Goal: Task Accomplishment & Management: Manage account settings

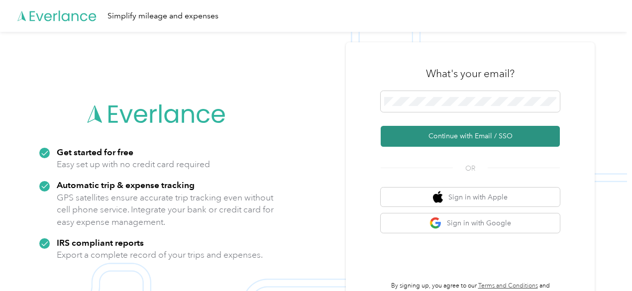
click at [482, 136] on button "Continue with Email / SSO" at bounding box center [469, 136] width 179 height 21
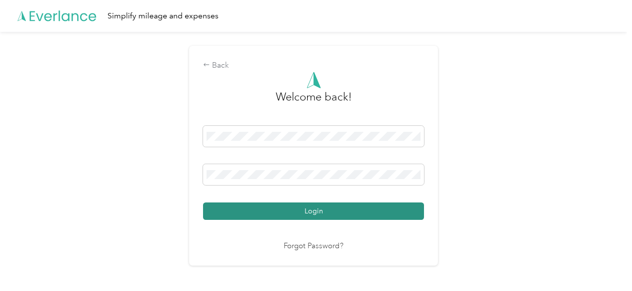
click at [331, 207] on button "Login" at bounding box center [313, 210] width 221 height 17
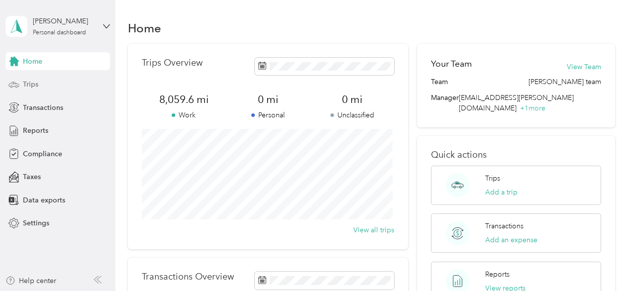
click at [28, 81] on span "Trips" at bounding box center [30, 84] width 15 height 10
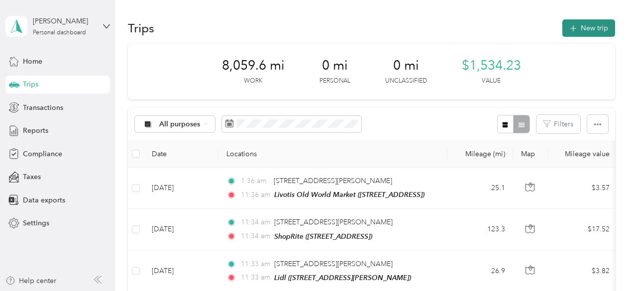
click at [584, 29] on button "New trip" at bounding box center [588, 27] width 53 height 17
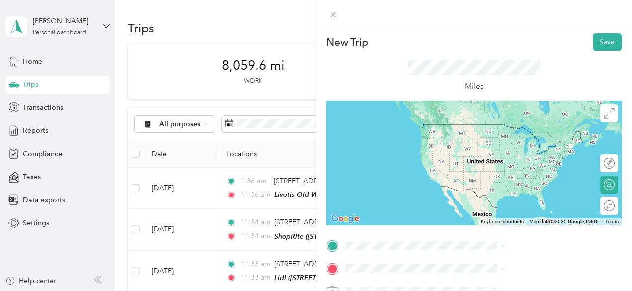
click at [480, 126] on span "[PERSON_NAME][GEOGRAPHIC_DATA][US_STATE], [GEOGRAPHIC_DATA]" at bounding box center [537, 126] width 137 height 17
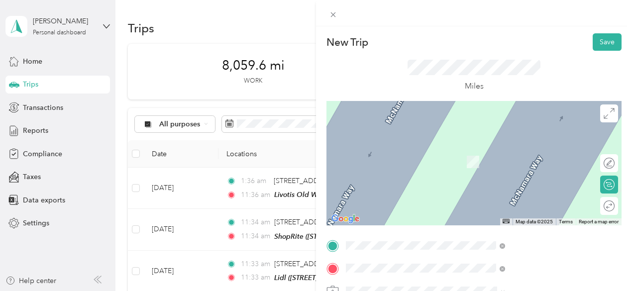
click at [490, 195] on span "[STREET_ADDRESS]" at bounding box center [500, 193] width 63 height 8
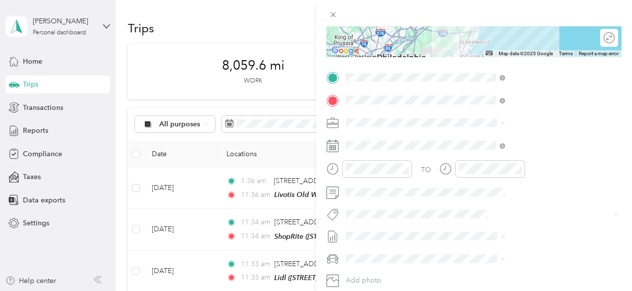
scroll to position [219, 0]
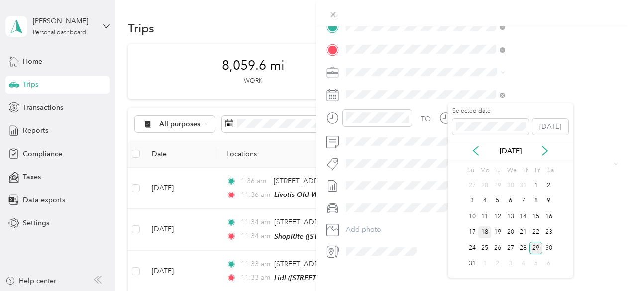
click at [485, 229] on div "18" at bounding box center [484, 232] width 13 height 12
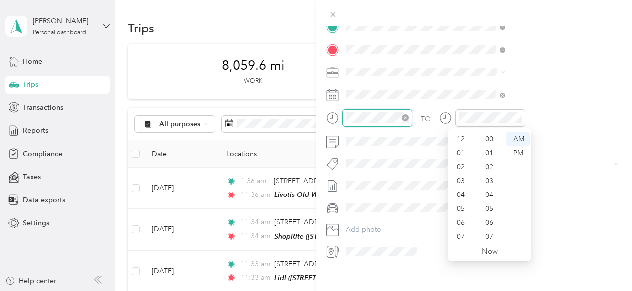
scroll to position [60, 0]
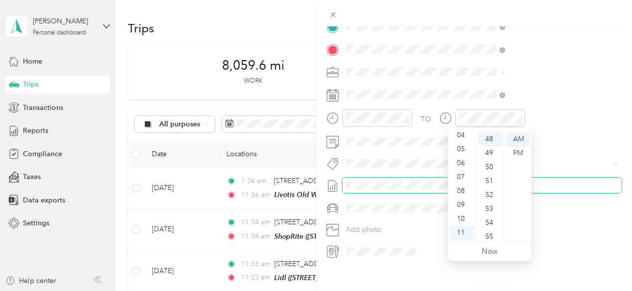
click at [590, 179] on span at bounding box center [481, 186] width 279 height 16
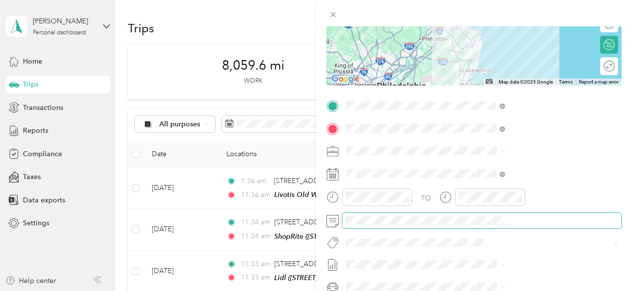
scroll to position [139, 0]
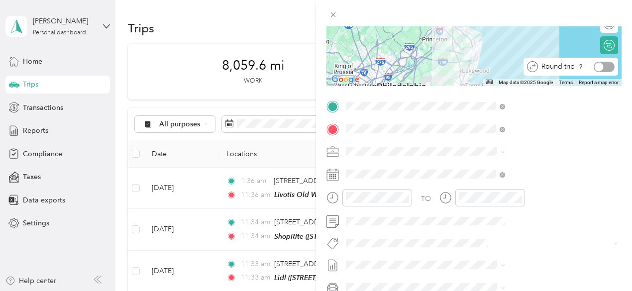
click at [600, 67] on div at bounding box center [603, 67] width 21 height 10
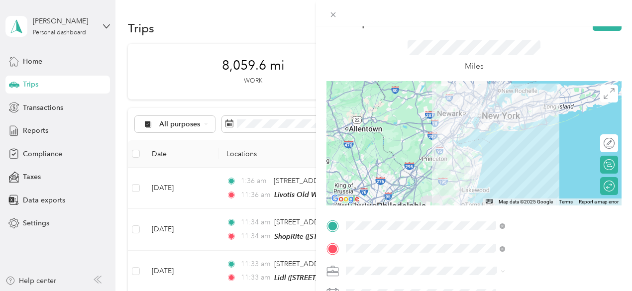
scroll to position [0, 0]
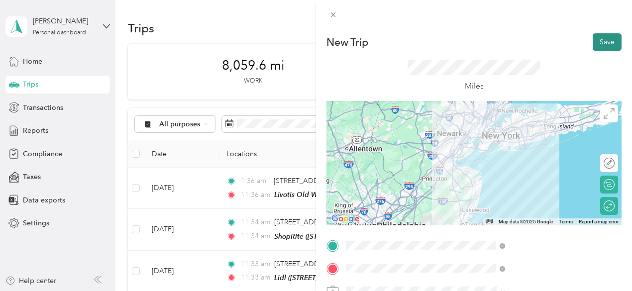
click at [598, 41] on button "Save" at bounding box center [606, 41] width 29 height 17
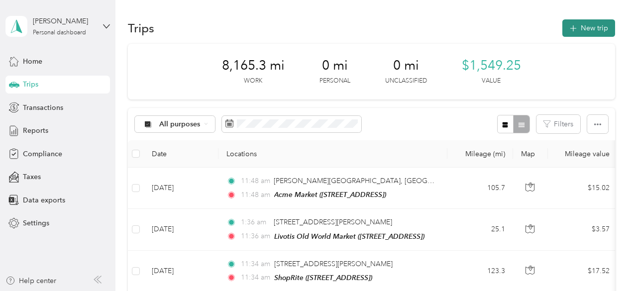
click at [588, 27] on button "New trip" at bounding box center [588, 27] width 53 height 17
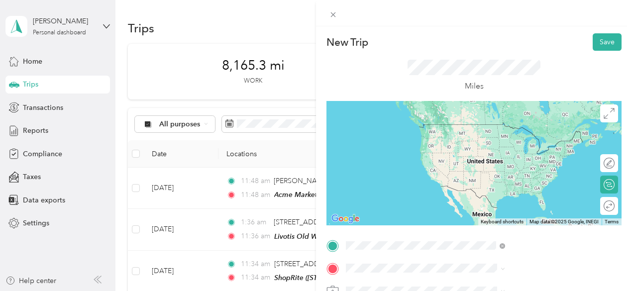
click at [493, 131] on span "[PERSON_NAME][GEOGRAPHIC_DATA][US_STATE], [GEOGRAPHIC_DATA]" at bounding box center [537, 128] width 137 height 17
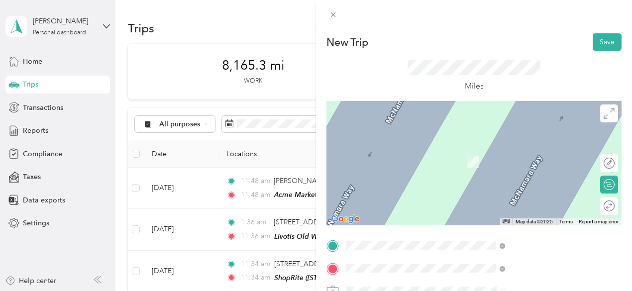
click at [501, 197] on div "TEAM Aldi Food Store [STREET_ADDRESS]" at bounding box center [512, 186] width 86 height 24
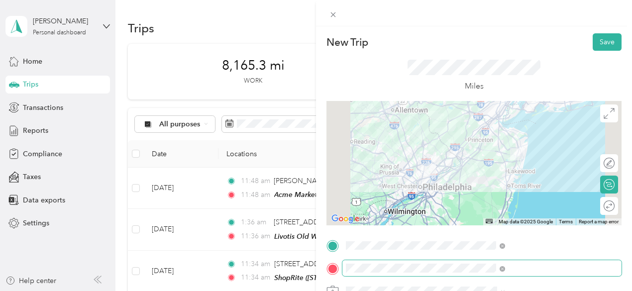
click at [526, 274] on span at bounding box center [481, 268] width 279 height 16
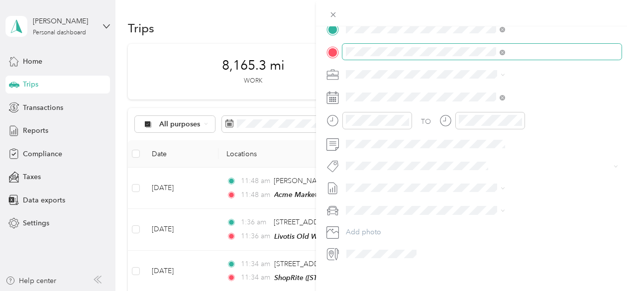
scroll to position [219, 0]
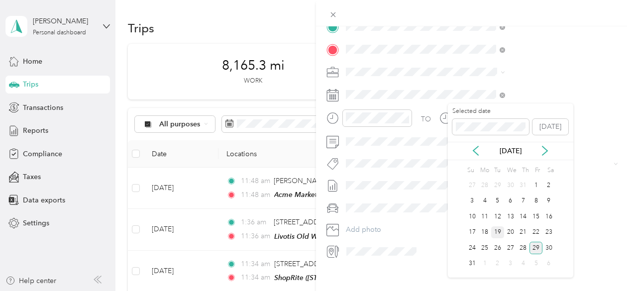
click at [495, 227] on div "19" at bounding box center [497, 232] width 13 height 12
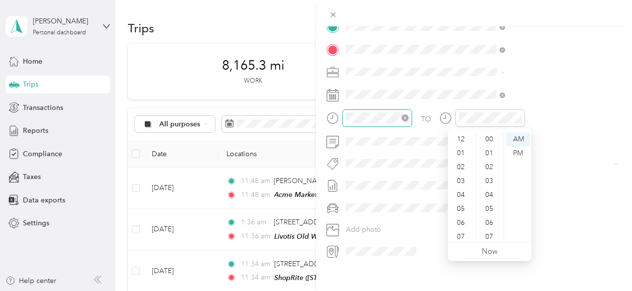
scroll to position [60, 0]
click at [568, 171] on div "TO Add photo" at bounding box center [473, 139] width 295 height 240
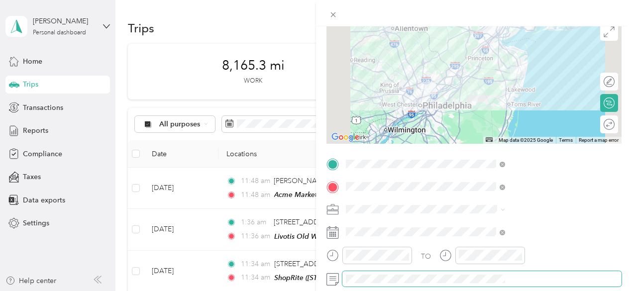
scroll to position [80, 0]
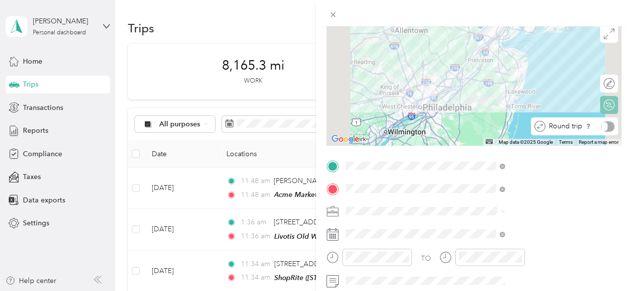
click at [603, 125] on div "Round trip" at bounding box center [579, 126] width 69 height 10
click at [603, 125] on div at bounding box center [603, 126] width 21 height 10
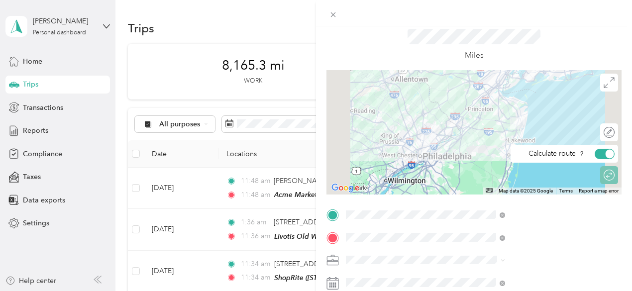
scroll to position [0, 0]
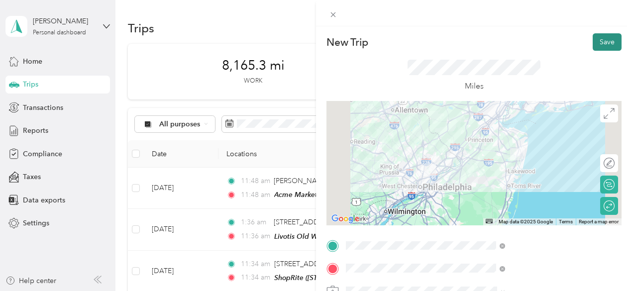
click at [597, 36] on button "Save" at bounding box center [606, 41] width 29 height 17
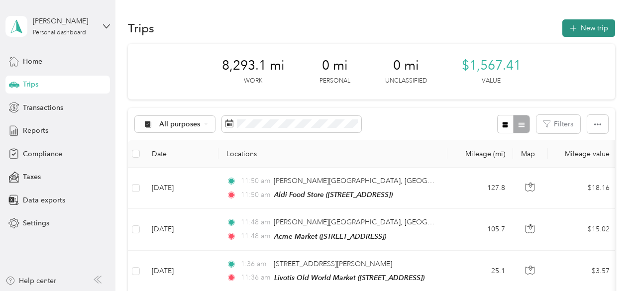
click at [592, 29] on button "New trip" at bounding box center [588, 27] width 53 height 17
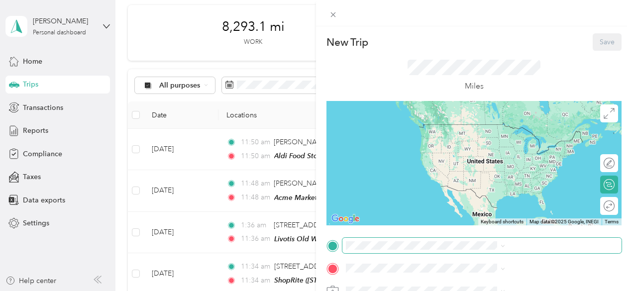
scroll to position [40, 0]
click at [559, 250] on span at bounding box center [481, 246] width 279 height 16
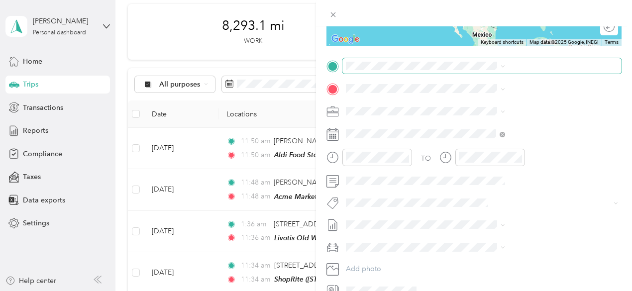
scroll to position [179, 0]
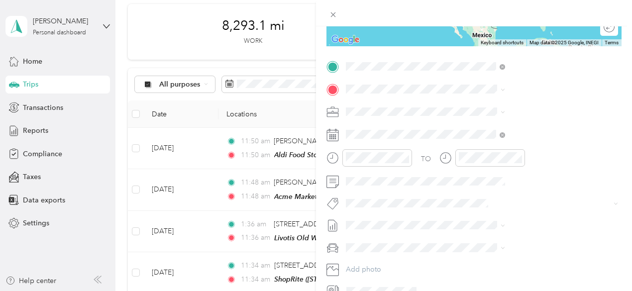
click at [480, 110] on span "[PERSON_NAME][GEOGRAPHIC_DATA][US_STATE], [GEOGRAPHIC_DATA]" at bounding box center [537, 106] width 137 height 17
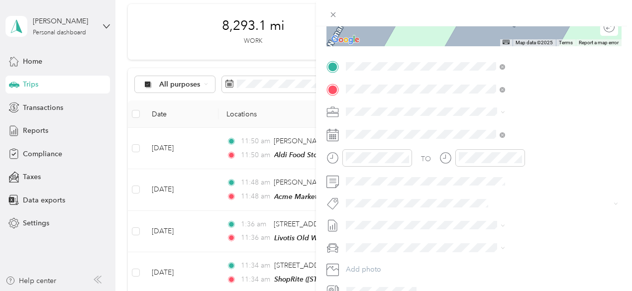
click at [480, 145] on span "[STREET_ADDRESS][PERSON_NAME]" at bounding box center [528, 143] width 118 height 8
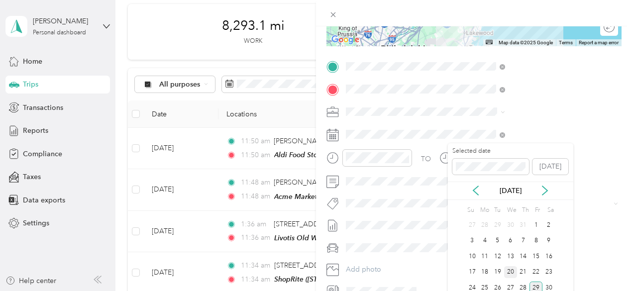
click at [509, 269] on div "20" at bounding box center [510, 272] width 13 height 12
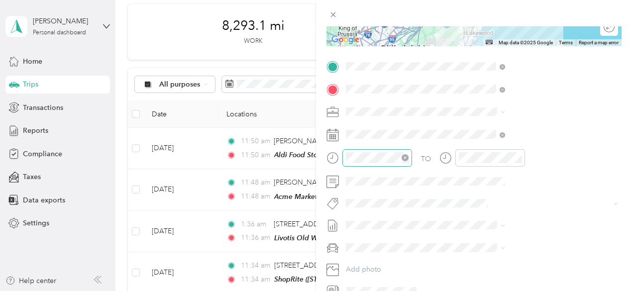
click at [412, 156] on div at bounding box center [377, 157] width 70 height 17
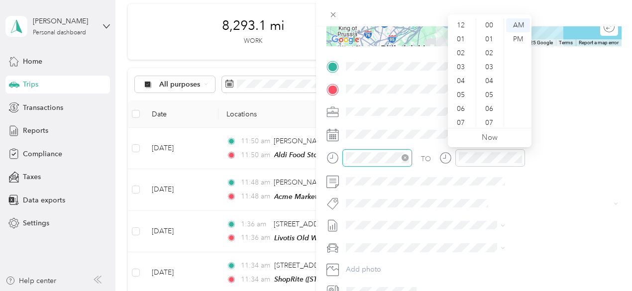
scroll to position [60, 0]
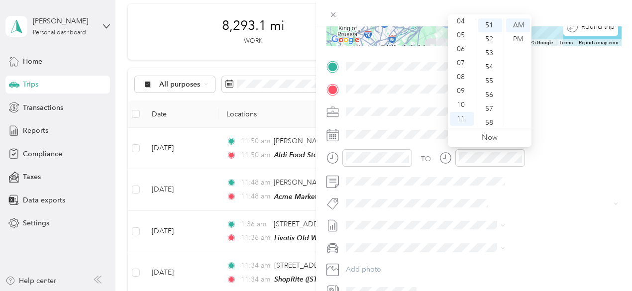
click at [602, 29] on div "Round trip" at bounding box center [595, 27] width 37 height 10
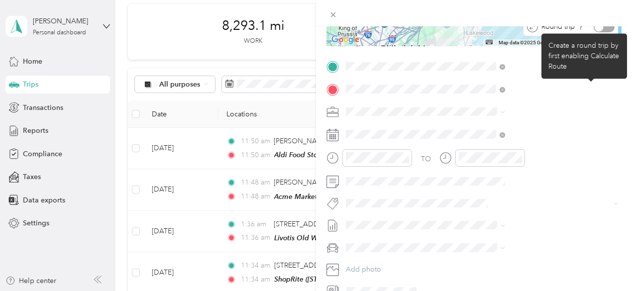
click at [604, 290] on div "New Trip Save This trip cannot be edited because it is either under review, app…" at bounding box center [313, 291] width 627 height 0
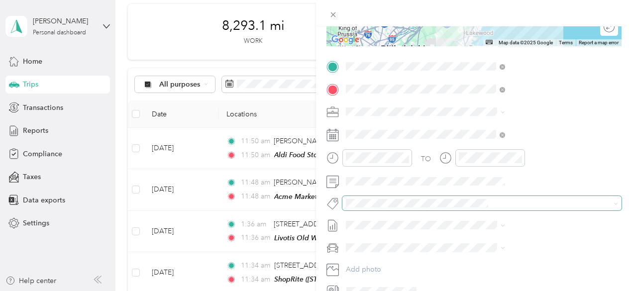
click at [601, 290] on div "New Trip Save This trip cannot be edited because it is either under review, app…" at bounding box center [313, 291] width 627 height 0
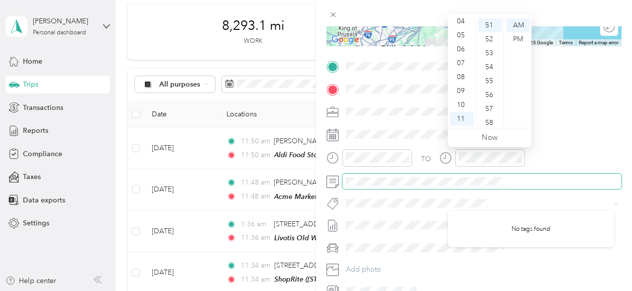
click at [567, 186] on span at bounding box center [481, 182] width 279 height 16
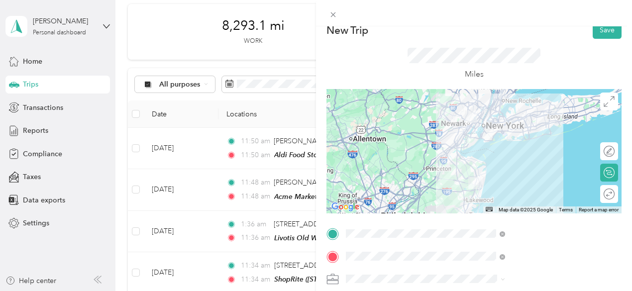
scroll to position [0, 0]
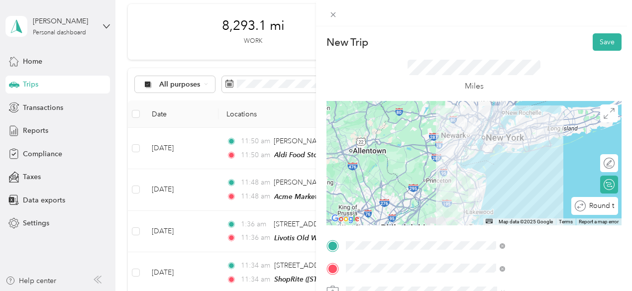
click at [631, 210] on div at bounding box center [641, 206] width 0 height 10
click at [598, 41] on button "Save" at bounding box center [606, 41] width 29 height 17
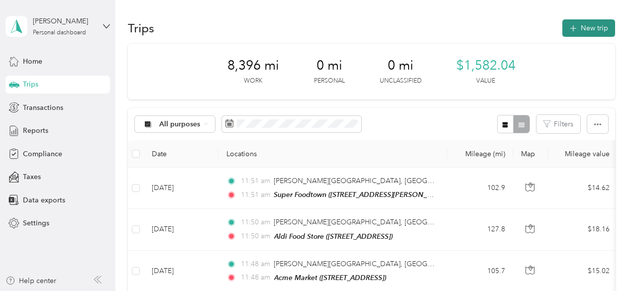
click at [580, 25] on button "New trip" at bounding box center [588, 27] width 53 height 17
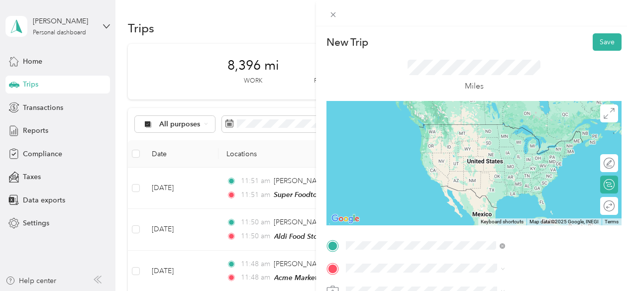
click at [501, 133] on span "[PERSON_NAME][GEOGRAPHIC_DATA][US_STATE], [GEOGRAPHIC_DATA]" at bounding box center [537, 128] width 137 height 17
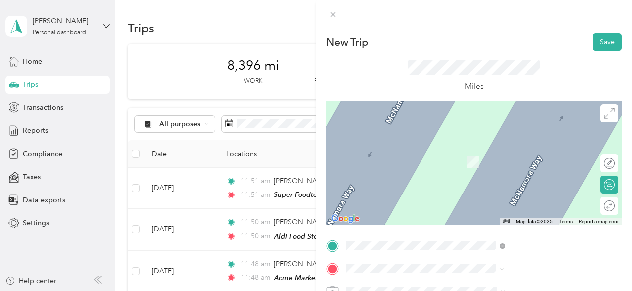
click at [486, 161] on span "[STREET_ADDRESS]" at bounding box center [500, 165] width 63 height 8
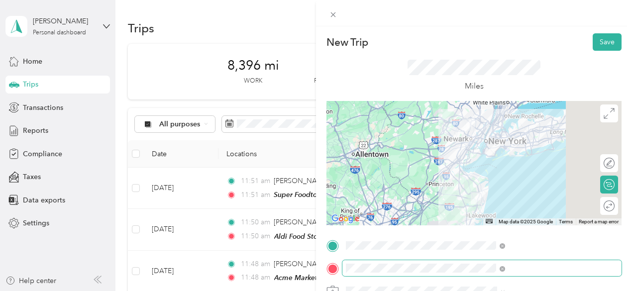
scroll to position [0, 35]
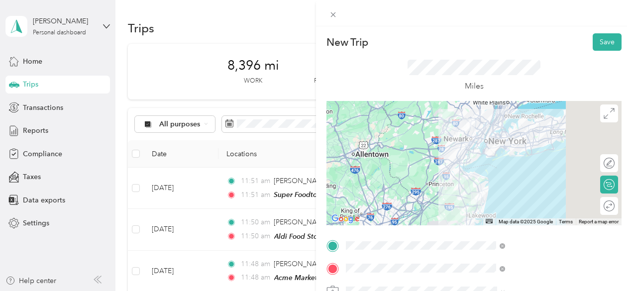
click at [504, 204] on span "[STREET_ADDRESS][PERSON_NAME]" at bounding box center [528, 199] width 118 height 8
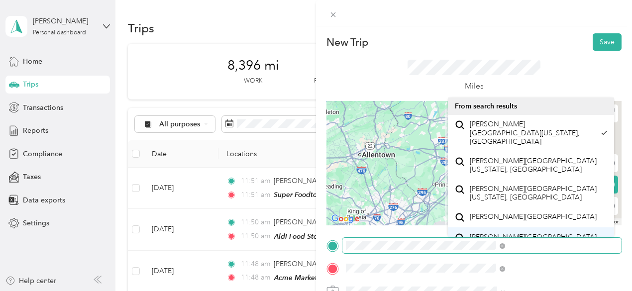
scroll to position [0, 0]
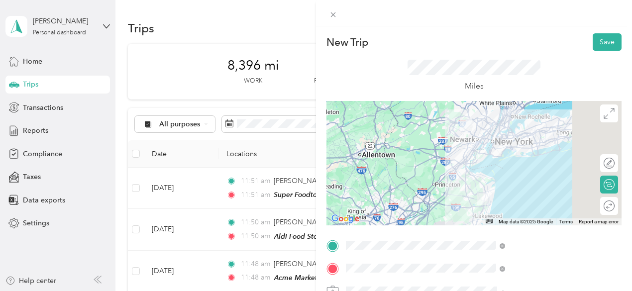
click at [465, 255] on span "[PERSON_NAME]" at bounding box center [482, 256] width 55 height 8
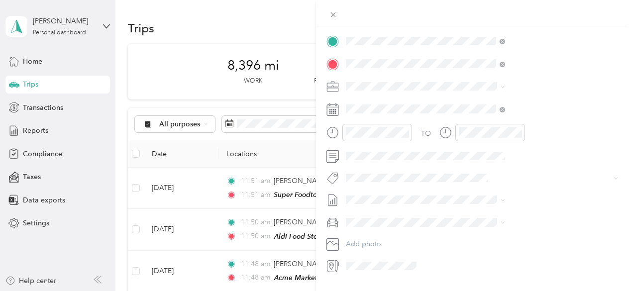
scroll to position [202, 0]
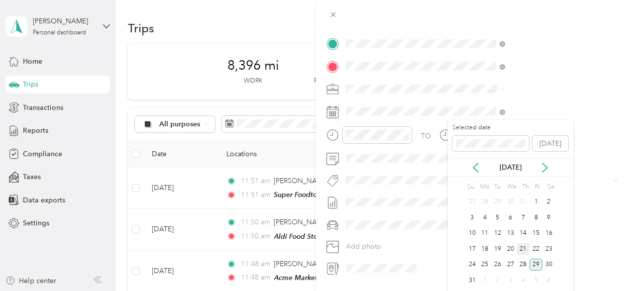
click at [524, 251] on div "21" at bounding box center [523, 249] width 13 height 12
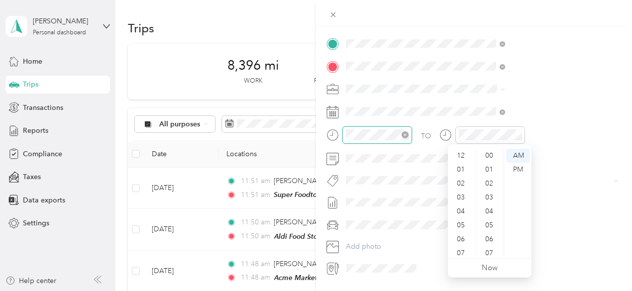
scroll to position [60, 0]
click at [566, 169] on div "TO Add photo" at bounding box center [473, 156] width 295 height 240
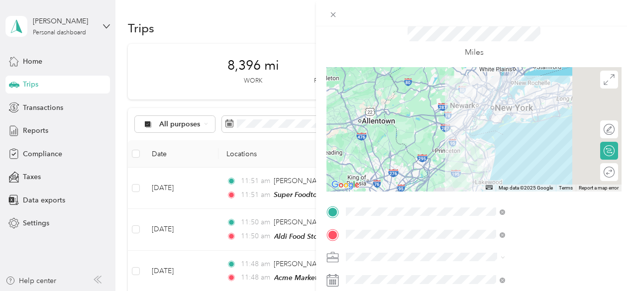
scroll to position [31, 0]
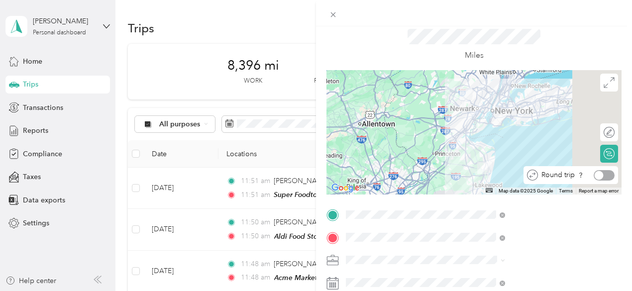
click at [601, 175] on div at bounding box center [603, 175] width 21 height 10
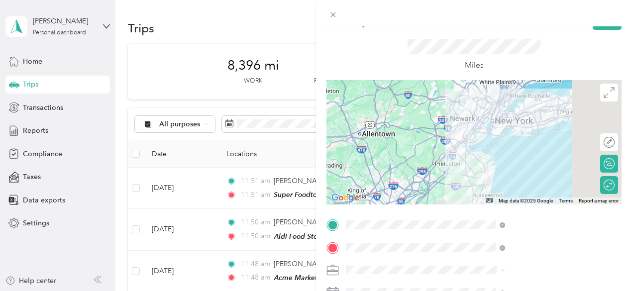
scroll to position [0, 0]
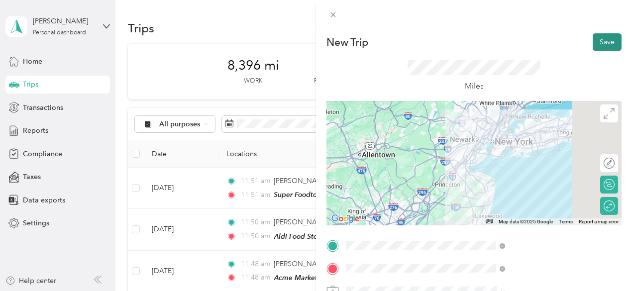
click at [598, 41] on button "Save" at bounding box center [606, 41] width 29 height 17
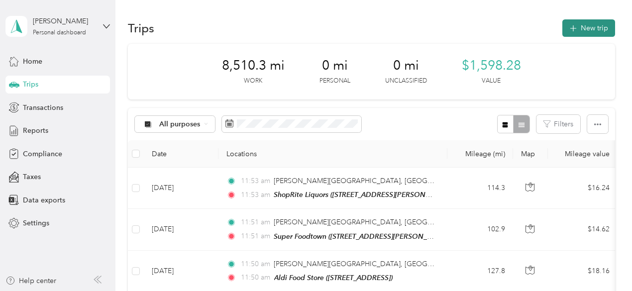
click at [584, 27] on button "New trip" at bounding box center [588, 27] width 53 height 17
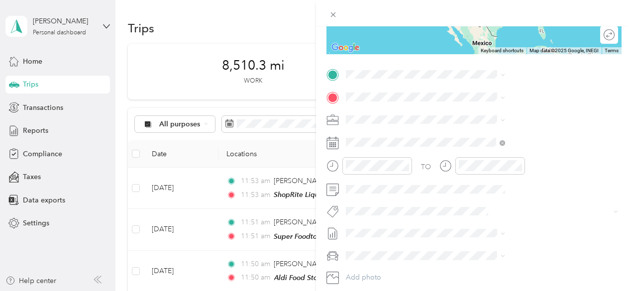
scroll to position [167, 0]
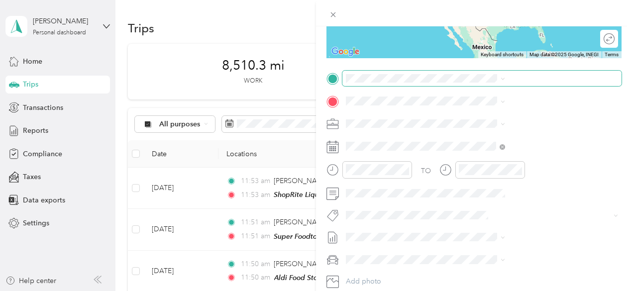
click at [461, 82] on span at bounding box center [481, 79] width 279 height 16
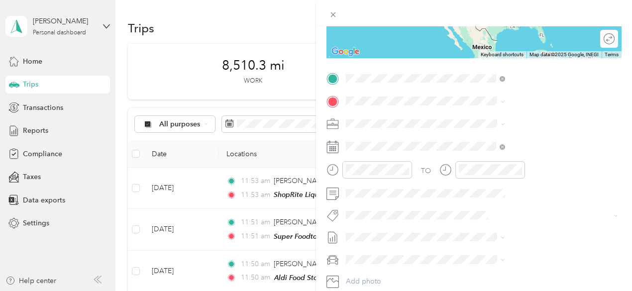
click at [475, 122] on span "[PERSON_NAME][GEOGRAPHIC_DATA][US_STATE], [GEOGRAPHIC_DATA]" at bounding box center [537, 117] width 137 height 17
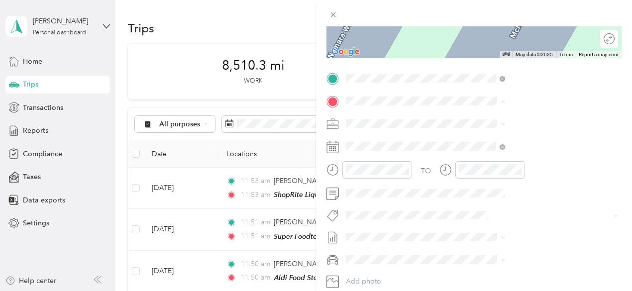
click at [611, 88] on div "TO Add photo" at bounding box center [473, 191] width 295 height 240
click at [497, 140] on span "[STREET_ADDRESS][US_STATE]" at bounding box center [518, 136] width 99 height 9
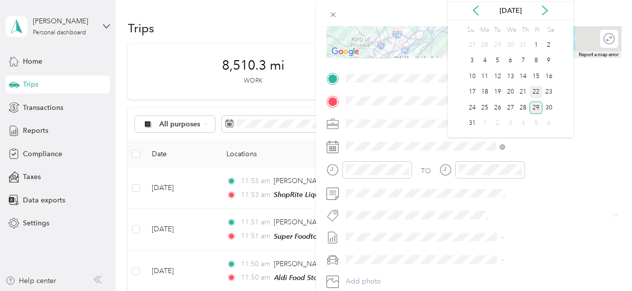
click at [535, 88] on div "22" at bounding box center [535, 92] width 13 height 12
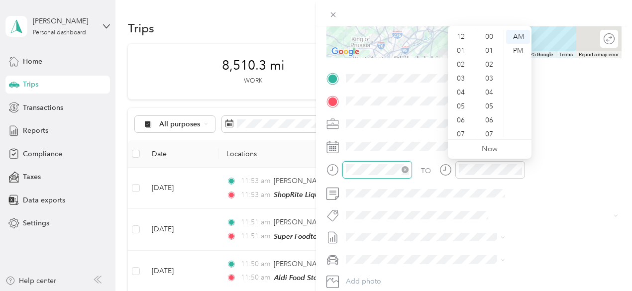
scroll to position [728, 0]
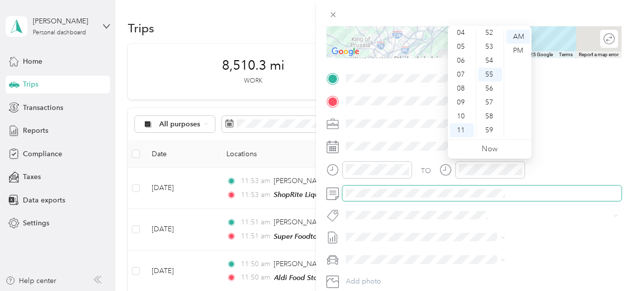
click at [579, 197] on span at bounding box center [481, 193] width 279 height 16
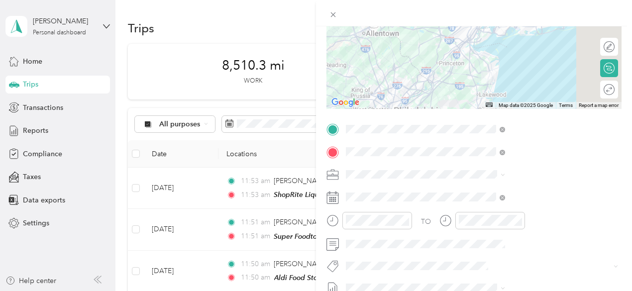
scroll to position [111, 0]
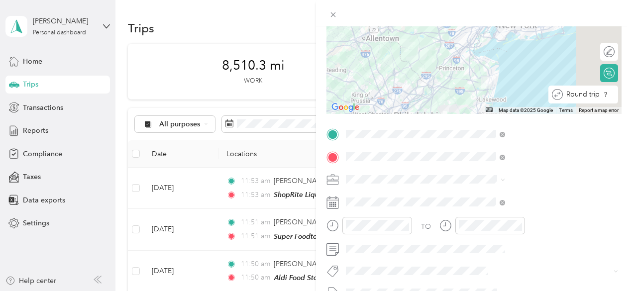
click at [618, 92] on div at bounding box center [618, 95] width 0 height 10
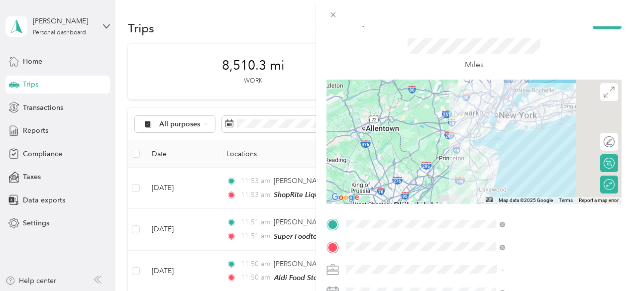
scroll to position [9, 0]
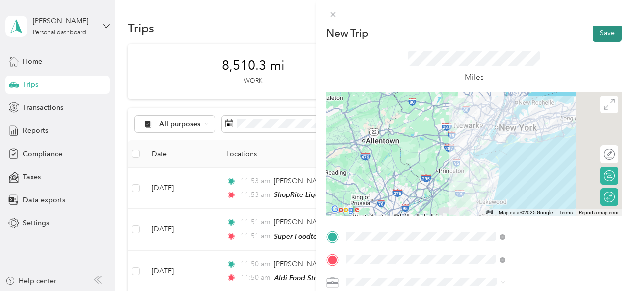
click at [600, 30] on button "Save" at bounding box center [606, 32] width 29 height 17
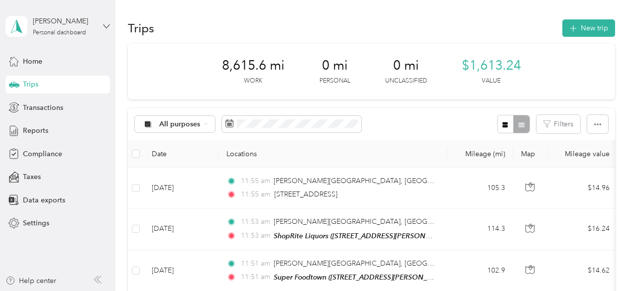
click at [109, 26] on icon at bounding box center [106, 26] width 7 height 7
click at [38, 79] on div "Log out" at bounding box center [33, 79] width 38 height 10
